Goal: Check status

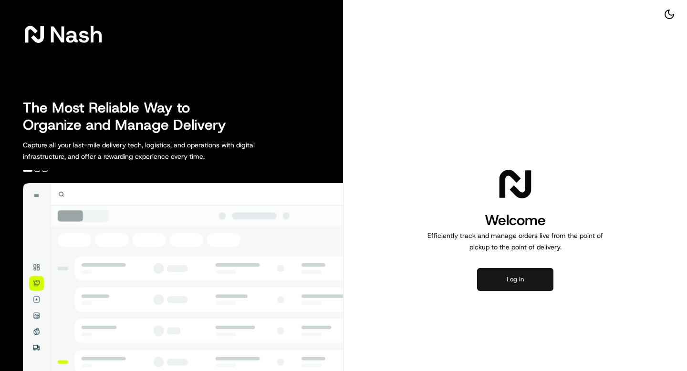
click at [517, 282] on button "Log in" at bounding box center [515, 279] width 76 height 23
